Goal: Book appointment/travel/reservation

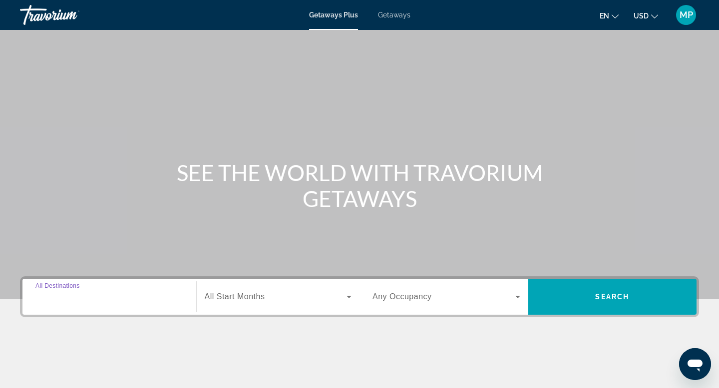
click at [92, 302] on input "Destination All Destinations" at bounding box center [109, 297] width 148 height 12
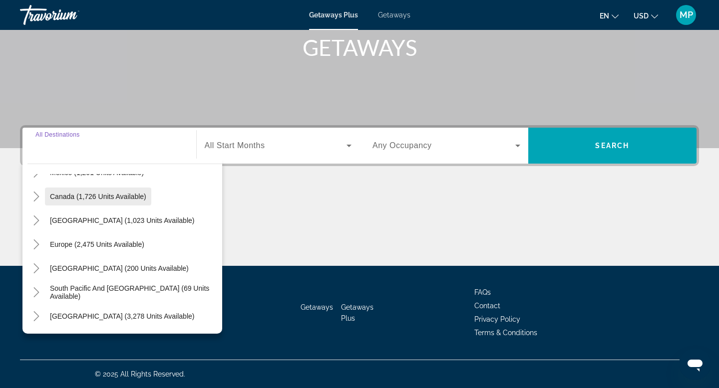
scroll to position [69, 0]
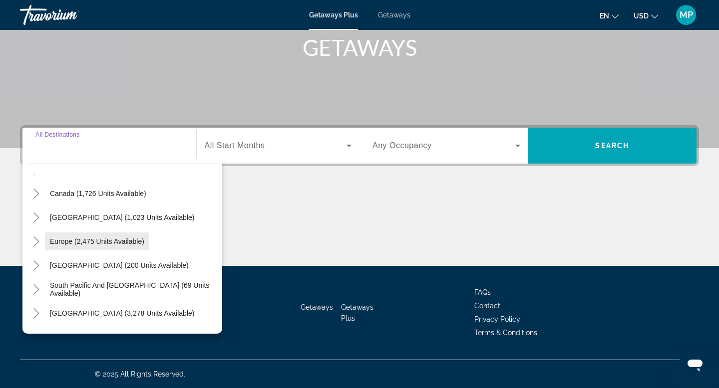
click at [130, 243] on span "Europe (2,475 units available)" at bounding box center [97, 242] width 94 height 8
type input "**********"
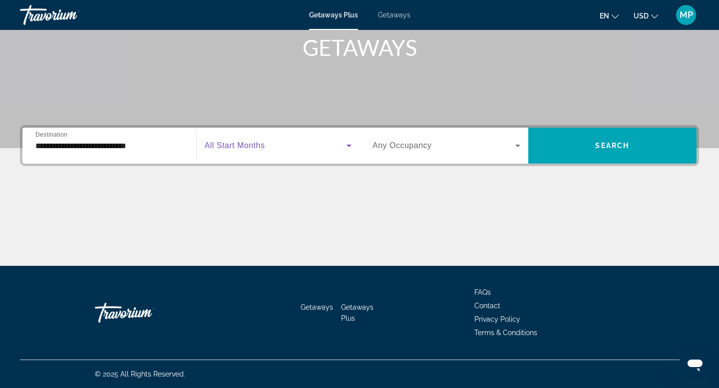
click at [285, 147] on span "Search widget" at bounding box center [276, 146] width 142 height 12
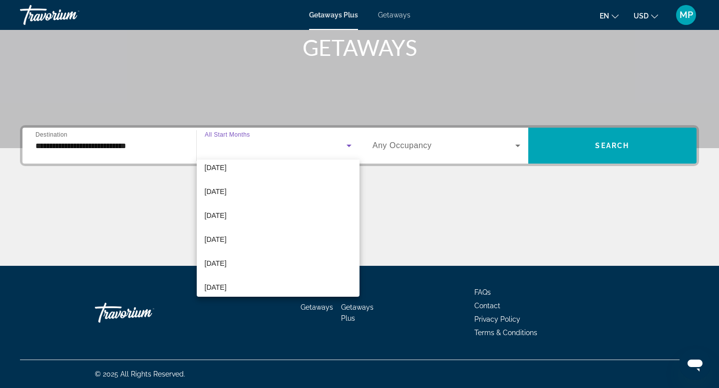
scroll to position [113, 0]
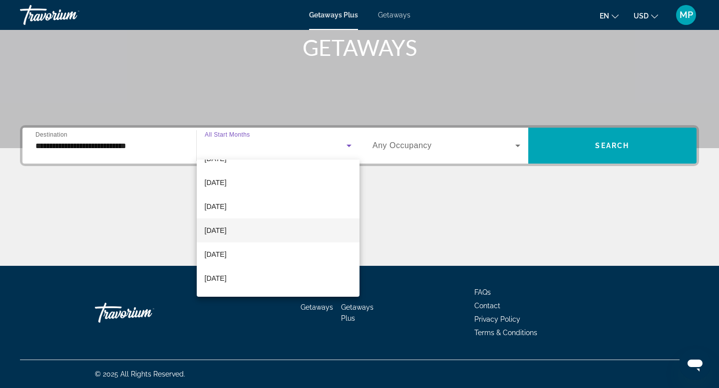
click at [241, 235] on mat-option "[DATE]" at bounding box center [278, 231] width 163 height 24
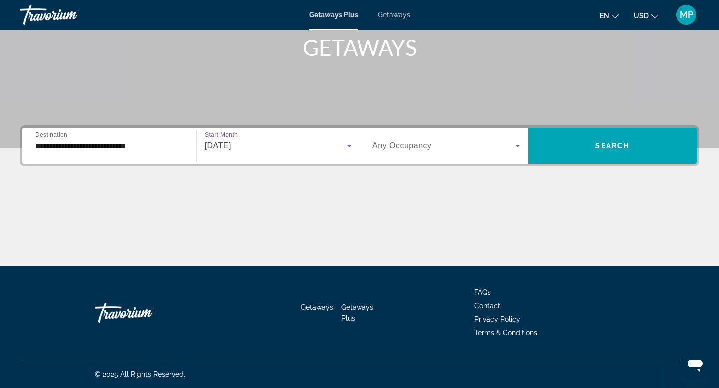
click at [415, 149] on span "Any Occupancy" at bounding box center [401, 145] width 59 height 8
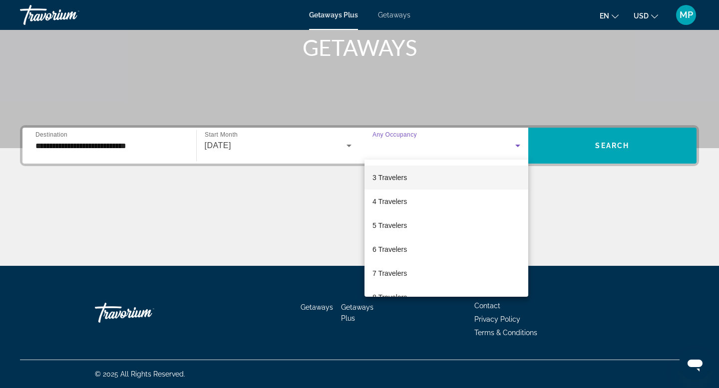
scroll to position [51, 0]
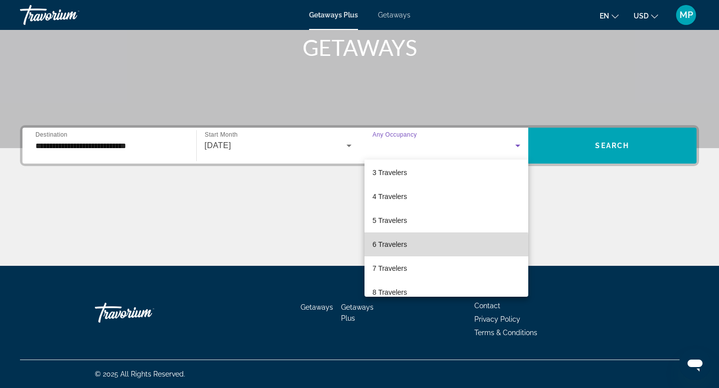
click at [395, 247] on span "6 Travelers" at bounding box center [389, 245] width 34 height 12
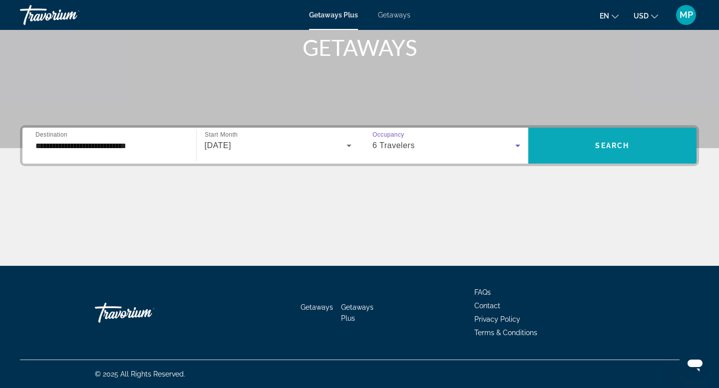
click at [601, 148] on span "Search" at bounding box center [612, 146] width 34 height 8
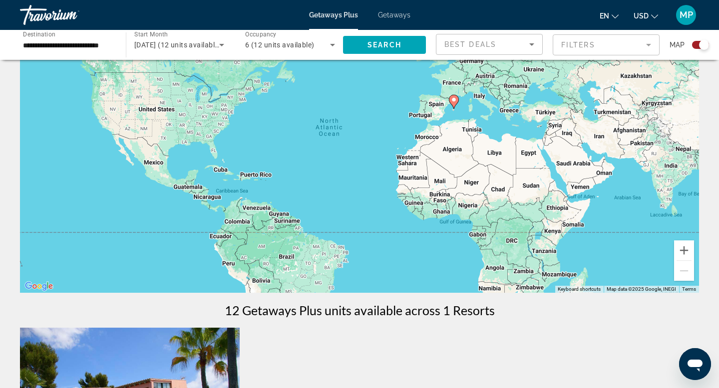
scroll to position [48, 0]
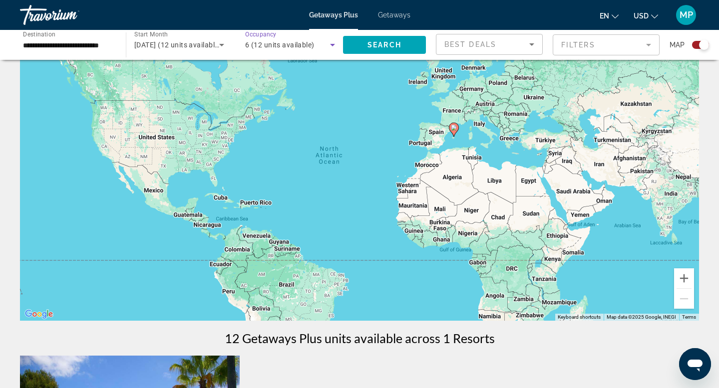
click at [332, 43] on icon "Search widget" at bounding box center [332, 45] width 12 height 12
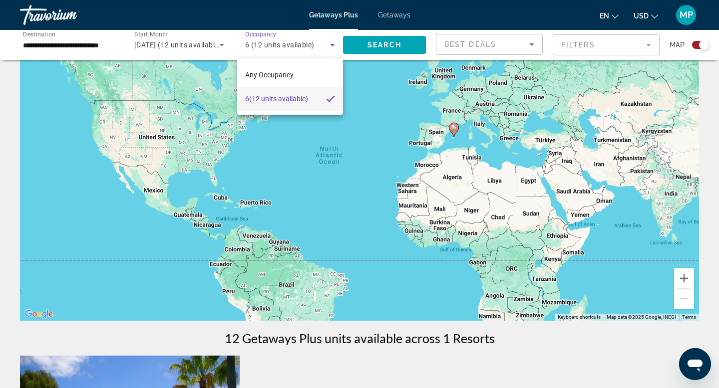
click at [387, 82] on div at bounding box center [359, 194] width 719 height 388
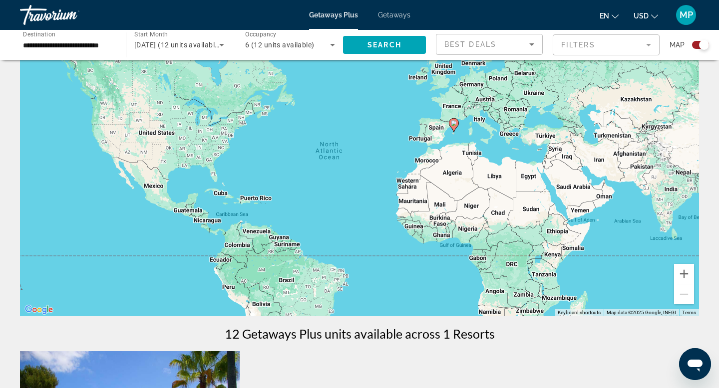
scroll to position [0, 0]
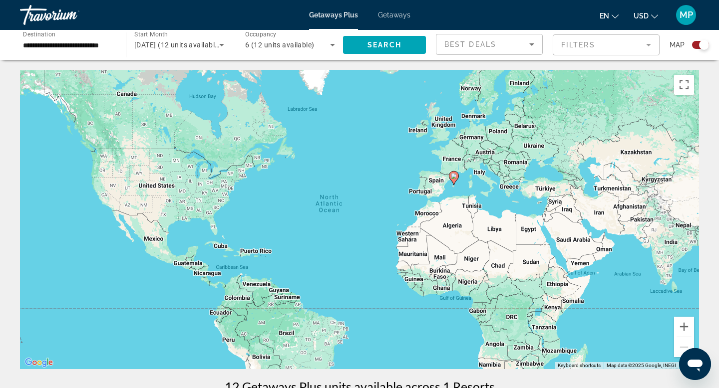
click at [331, 45] on icon "Search widget" at bounding box center [332, 45] width 12 height 12
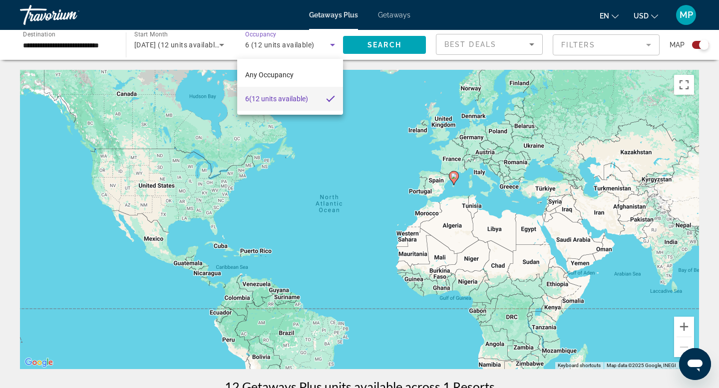
click at [90, 45] on div at bounding box center [359, 194] width 719 height 388
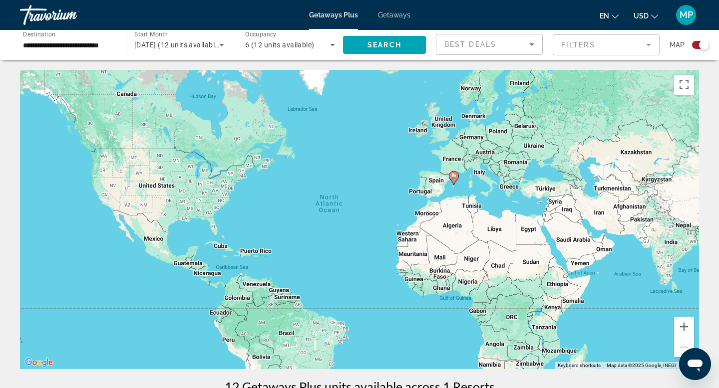
click at [514, 44] on div "Best Deals" at bounding box center [486, 44] width 85 height 12
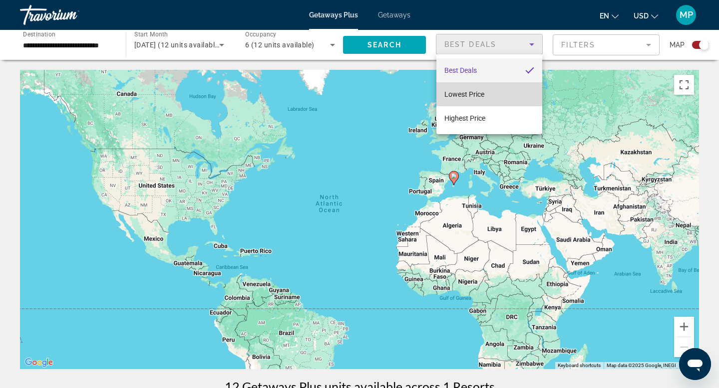
click at [505, 93] on mat-option "Lowest Price" at bounding box center [489, 94] width 106 height 24
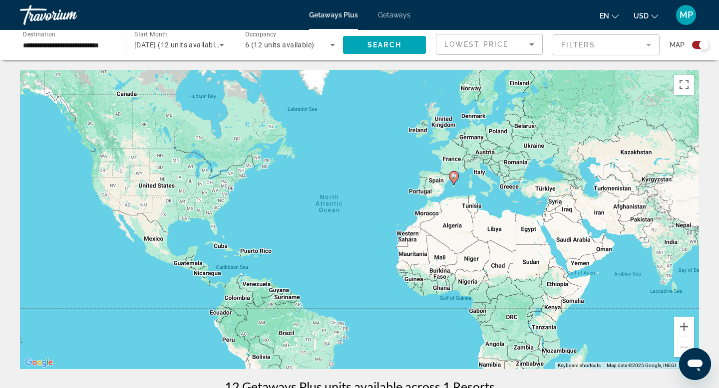
click at [538, 83] on div "To activate drag with keyboard, press Alt + Enter. Once in keyboard drag state,…" at bounding box center [359, 219] width 679 height 299
click at [397, 14] on span "Getaways" at bounding box center [394, 15] width 32 height 8
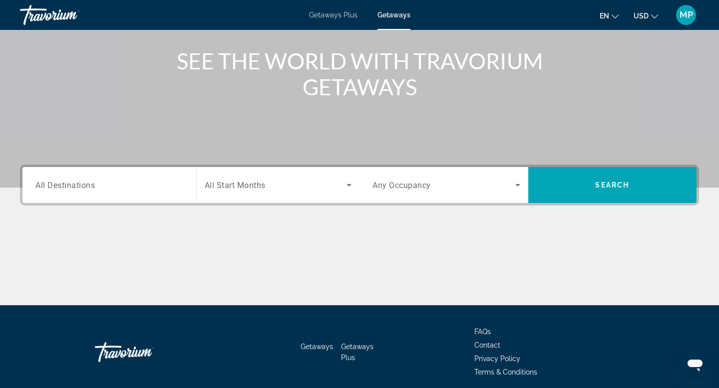
scroll to position [115, 0]
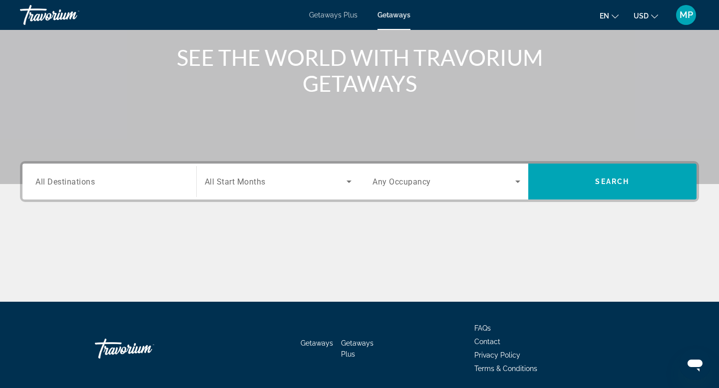
click at [63, 184] on span "All Destinations" at bounding box center [64, 181] width 59 height 9
click at [63, 184] on input "Destination All Destinations" at bounding box center [109, 182] width 148 height 12
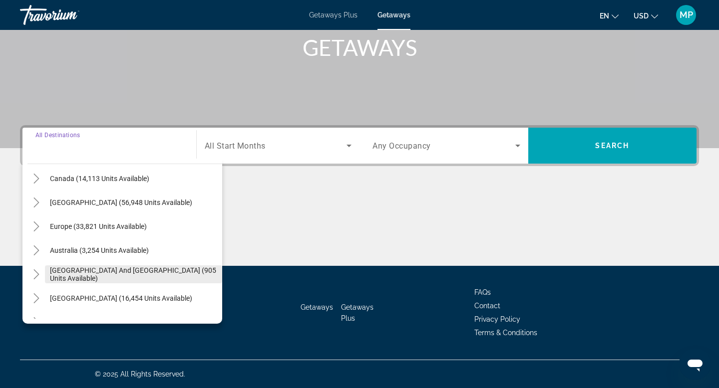
scroll to position [73, 0]
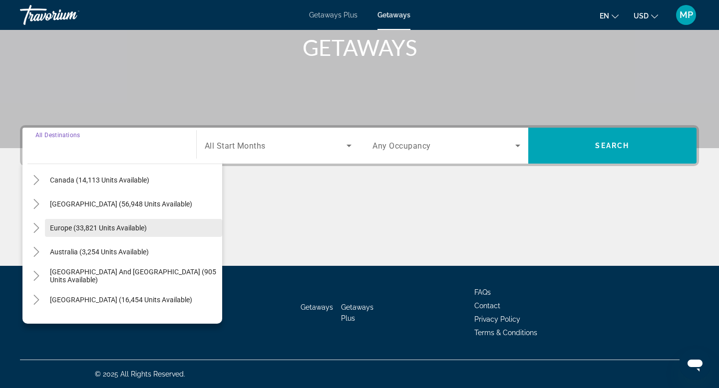
click at [112, 230] on span "Europe (33,821 units available)" at bounding box center [98, 228] width 97 height 8
type input "**********"
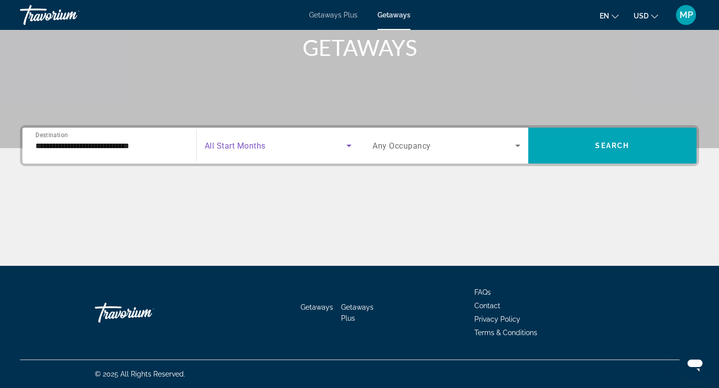
click at [349, 143] on icon "Search widget" at bounding box center [349, 146] width 12 height 12
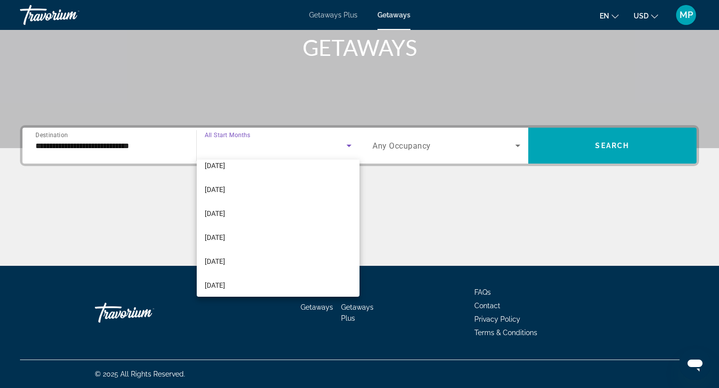
scroll to position [106, 0]
click at [296, 235] on mat-option "[DATE]" at bounding box center [278, 238] width 163 height 24
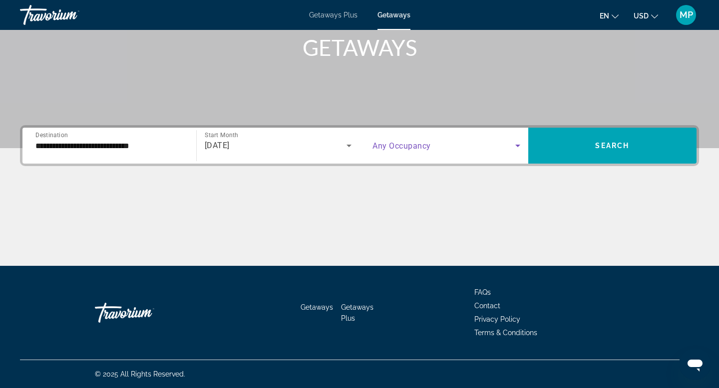
click at [516, 150] on icon "Search widget" at bounding box center [518, 146] width 12 height 12
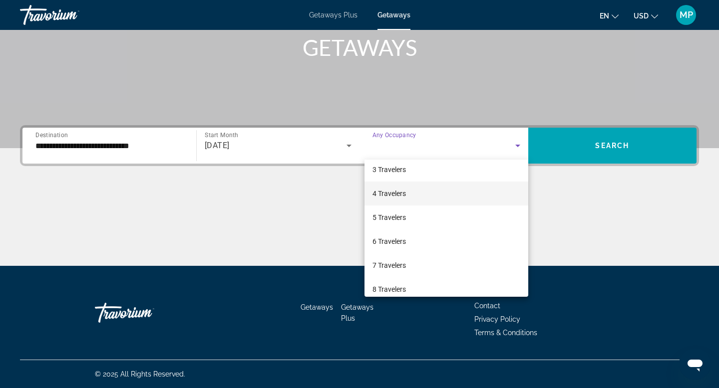
scroll to position [57, 0]
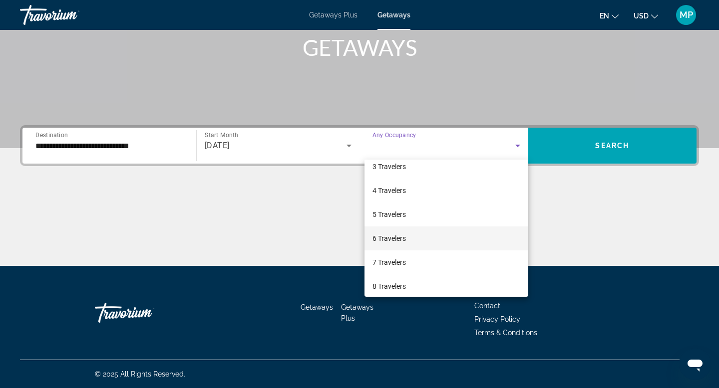
click at [415, 241] on mat-option "6 Travelers" at bounding box center [446, 239] width 164 height 24
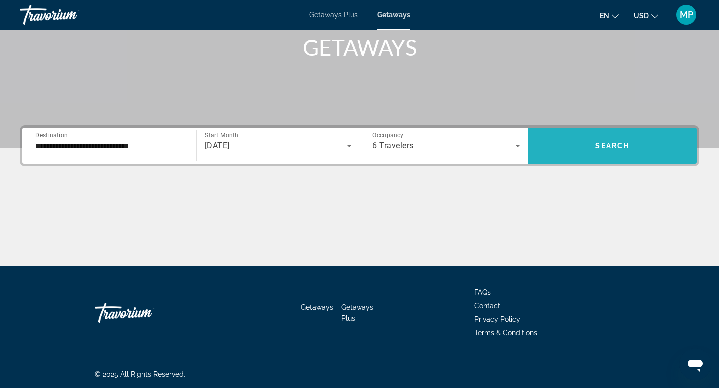
click at [613, 153] on span "Search widget" at bounding box center [612, 146] width 169 height 24
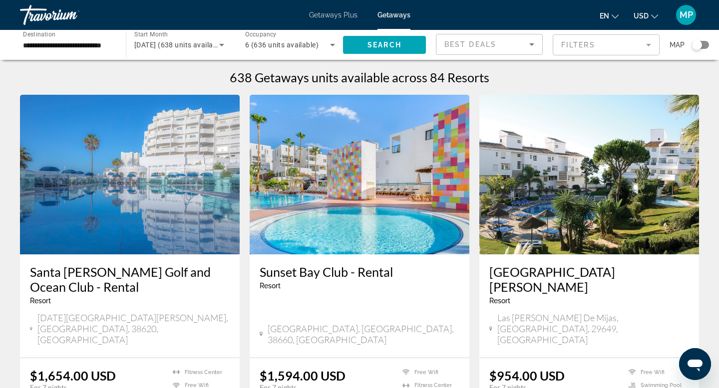
click at [699, 47] on div "Search widget" at bounding box center [697, 45] width 10 height 10
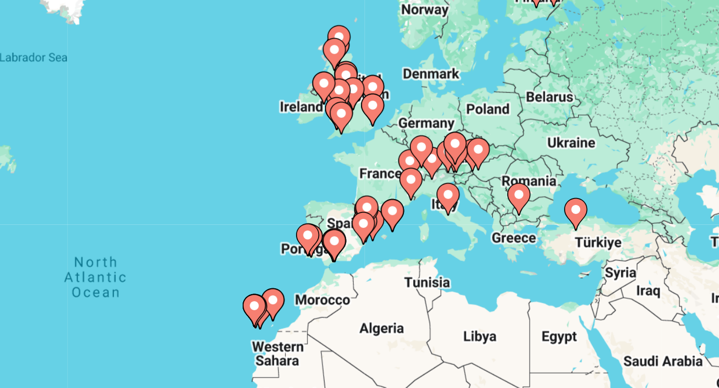
click at [453, 157] on div "To activate drag with keyboard, press Alt + Enter. Once in keyboard drag state,…" at bounding box center [359, 219] width 679 height 299
click at [481, 171] on image "Main content" at bounding box center [481, 168] width 6 height 6
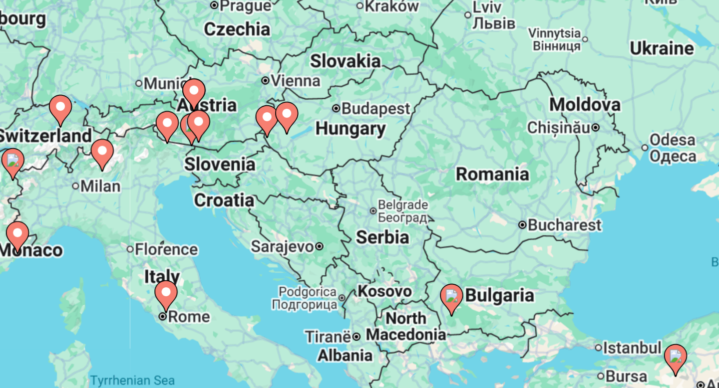
click at [361, 212] on image "Main content" at bounding box center [359, 210] width 6 height 6
type input "**********"
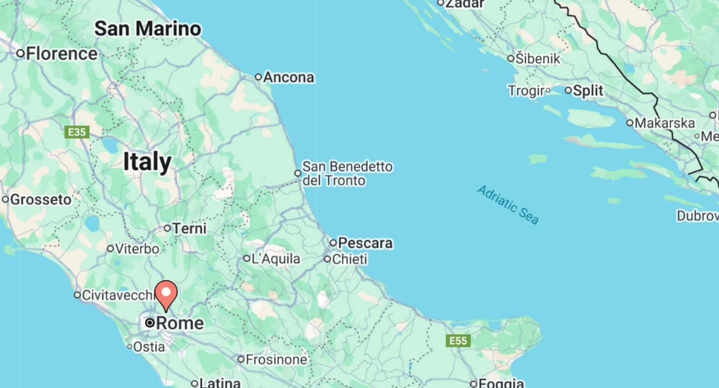
click at [359, 213] on image "Main content" at bounding box center [359, 210] width 6 height 6
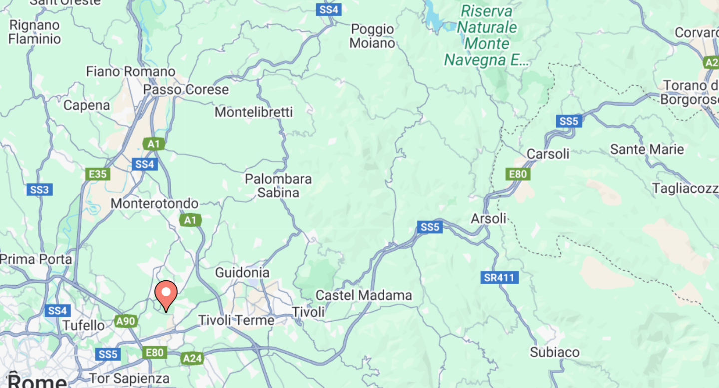
click at [359, 212] on image "Main content" at bounding box center [359, 210] width 6 height 6
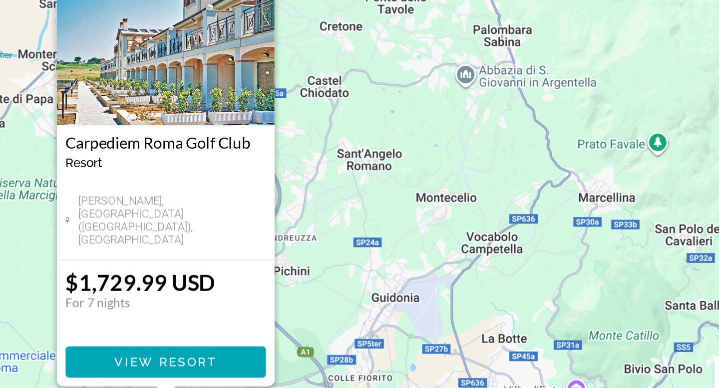
scroll to position [9, 0]
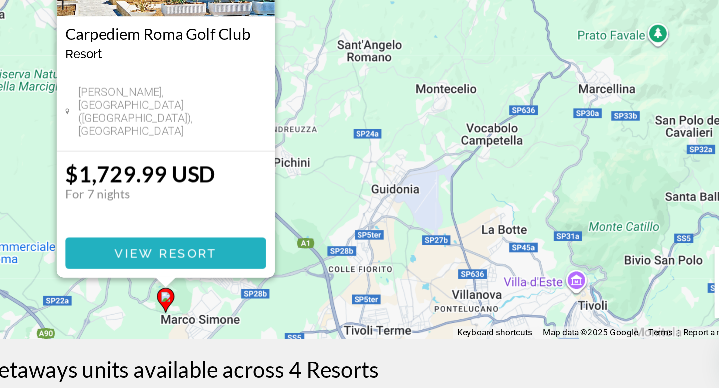
click at [356, 305] on button "View Resort" at bounding box center [359, 311] width 115 height 18
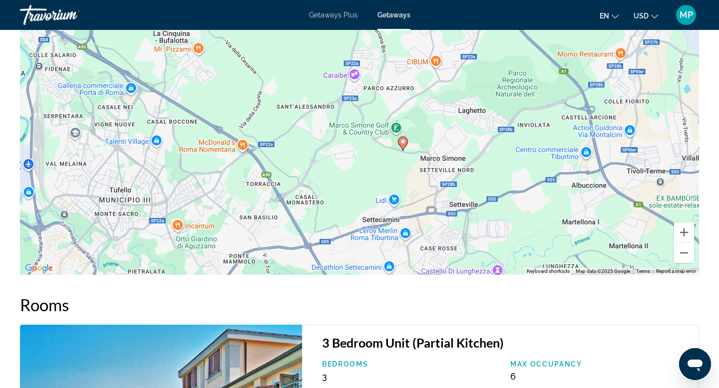
scroll to position [1567, 0]
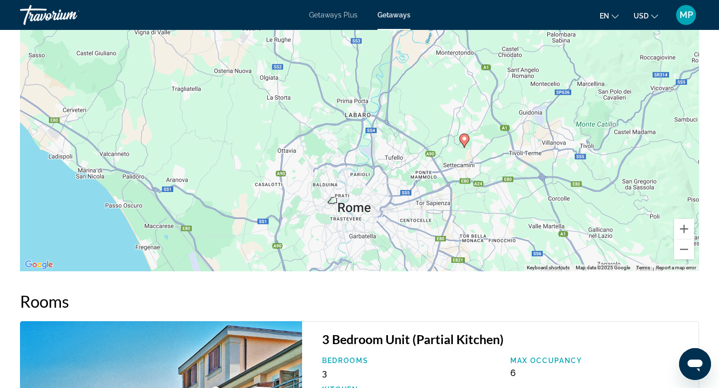
drag, startPoint x: 450, startPoint y: 199, endPoint x: 461, endPoint y: 167, distance: 34.3
click at [461, 167] on div "To activate drag with keyboard, press Alt + Enter. Once in keyboard drag state,…" at bounding box center [359, 121] width 679 height 299
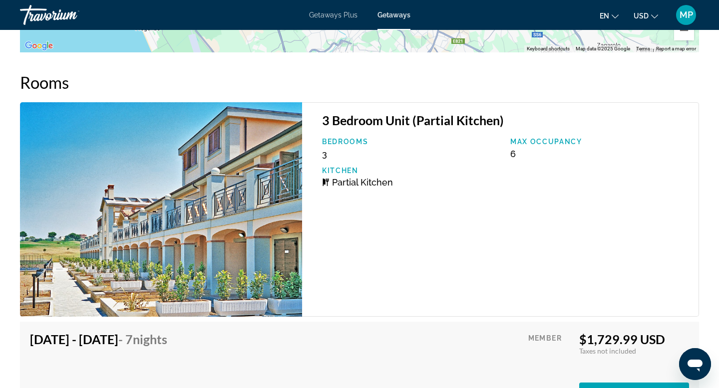
scroll to position [1785, 0]
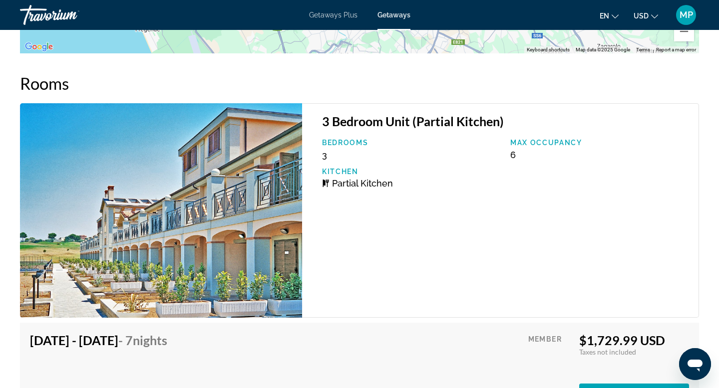
click at [249, 227] on img "Main content" at bounding box center [161, 210] width 282 height 215
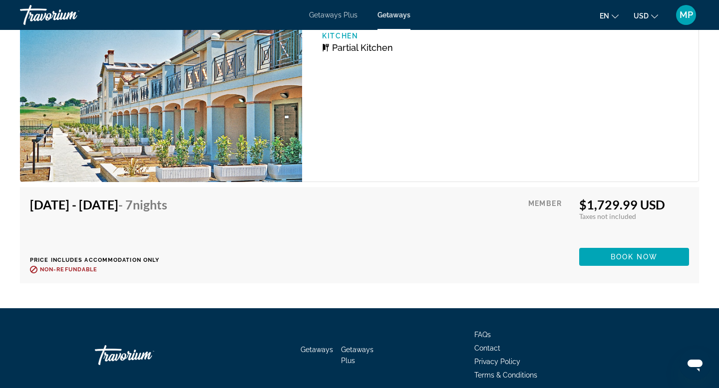
scroll to position [1964, 0]
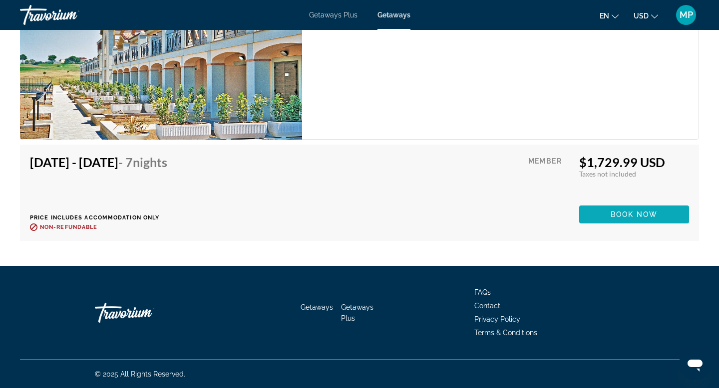
click at [631, 211] on span "Book now" at bounding box center [633, 215] width 47 height 8
